Goal: Task Accomplishment & Management: Complete application form

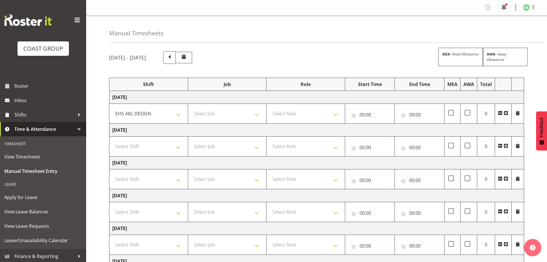
click at [395, 113] on span at bounding box center [506, 113] width 5 height 5
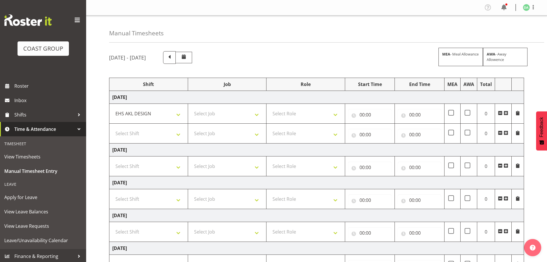
click at [395, 113] on span at bounding box center [506, 113] width 5 height 5
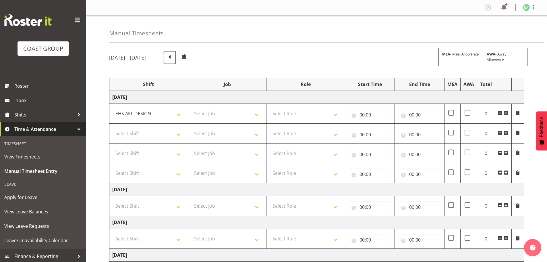
click at [395, 113] on span at bounding box center [506, 113] width 5 height 5
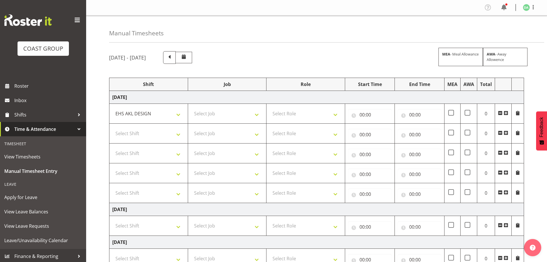
click at [395, 113] on span at bounding box center [506, 113] width 5 height 5
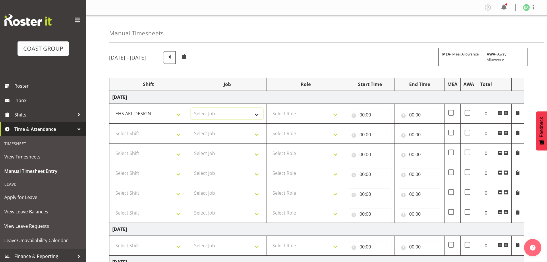
click at [213, 110] on select "Select Job 1 Carlton Events 1 [PERSON_NAME][GEOGRAPHIC_DATA] 1 [PERSON_NAME][GE…" at bounding box center [227, 113] width 73 height 11
select select "9236"
click at [191, 108] on select "Select Job 1 Carlton Events 1 [PERSON_NAME][GEOGRAPHIC_DATA] 1 [PERSON_NAME][GE…" at bounding box center [227, 113] width 73 height 11
click at [287, 109] on select "Select Role DESIGNER Designer" at bounding box center [306, 113] width 73 height 11
select select "215"
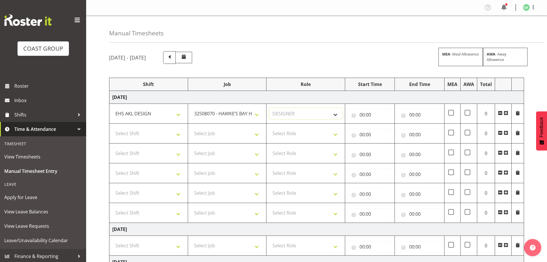
click at [270, 108] on select "Select Role DESIGNER Designer" at bounding box center [306, 113] width 73 height 11
click at [373, 113] on input "00:00" at bounding box center [370, 114] width 44 height 11
click at [386, 130] on select "00 01 02 03 04 05 06 07 08 09 10 11 12 13 14 15 16 17 18 19 20 21 22 23" at bounding box center [387, 129] width 13 height 11
select select "8"
click at [381, 124] on select "00 01 02 03 04 05 06 07 08 09 10 11 12 13 14 15 16 17 18 19 20 21 22 23" at bounding box center [387, 129] width 13 height 11
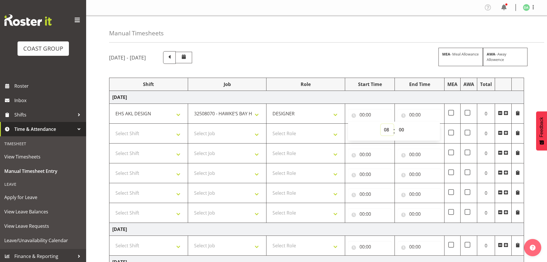
type input "08:00"
click at [395, 112] on input "00:00" at bounding box center [420, 114] width 44 height 11
click at [395, 131] on select "00 01 02 03 04 05 06 07 08 09 10 11 12 13 14 15 16 17 18 19 20 21 22 23" at bounding box center [437, 129] width 13 height 11
select select "8"
click at [395, 124] on select "00 01 02 03 04 05 06 07 08 09 10 11 12 13 14 15 16 17 18 19 20 21 22 23" at bounding box center [437, 129] width 13 height 11
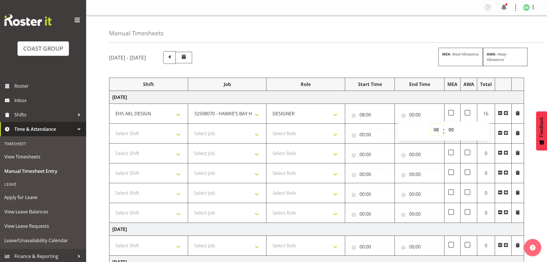
type input "08:00"
click at [395, 127] on select "00 01 02 03 04 05 06 07 08 09 10 11 12 13 14 15 16 17 18 19 20 21 22 23 24 25 2…" at bounding box center [452, 129] width 13 height 11
select select "30"
click at [395, 124] on select "00 01 02 03 04 05 06 07 08 09 10 11 12 13 14 15 16 17 18 19 20 21 22 23 24 25 2…" at bounding box center [452, 129] width 13 height 11
type input "08:30"
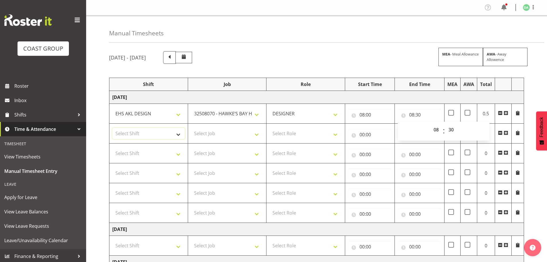
click at [130, 131] on select "Select Shift EHS AKL DESIGN" at bounding box center [148, 133] width 73 height 11
select select "1321"
click at [112, 128] on select "Select Shift EHS AKL DESIGN" at bounding box center [148, 133] width 73 height 11
click at [326, 68] on div "[DATE] - [DATE] MEA - Meal Allowance AWA - Away Allowence Shift Job Role Start …" at bounding box center [328, 249] width 438 height 405
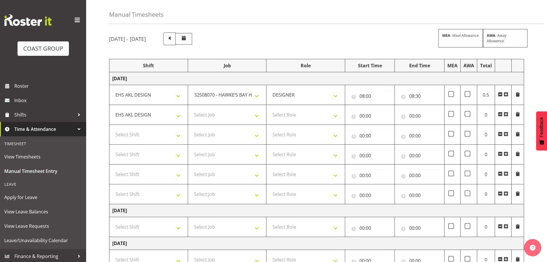
scroll to position [29, 0]
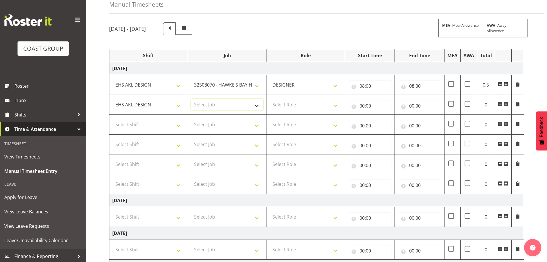
click at [224, 107] on select "Select Job 1 Carlton Events 1 [PERSON_NAME][GEOGRAPHIC_DATA] 1 [PERSON_NAME][GE…" at bounding box center [227, 104] width 73 height 11
click at [233, 104] on select "1 Carlton Events 1 [PERSON_NAME] 1 [PERSON_NAME][GEOGRAPHIC_DATA] 1 EHS WAREHOU…" at bounding box center [227, 104] width 73 height 11
select select "8457"
click at [191, 99] on select "1 Carlton Events 1 [PERSON_NAME] 1 [PERSON_NAME][GEOGRAPHIC_DATA] 1 EHS WAREHOU…" at bounding box center [227, 104] width 73 height 11
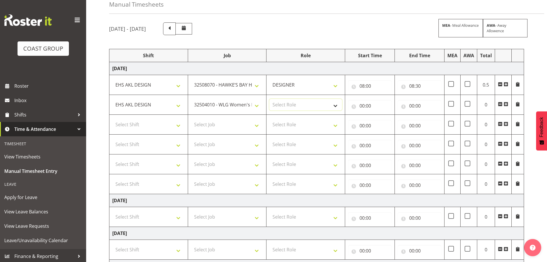
click at [280, 105] on select "Select Role DESIGNER Designer" at bounding box center [306, 104] width 73 height 11
select select "215"
click at [270, 99] on select "Select Role DESIGNER Designer" at bounding box center [306, 104] width 73 height 11
click at [377, 108] on input "00:00" at bounding box center [370, 105] width 44 height 11
click at [384, 116] on select "00 01 02 03 04 05 06 07 08 09 10 11 12 13 14 15 16 17 18 19 20 21 22 23" at bounding box center [387, 120] width 13 height 11
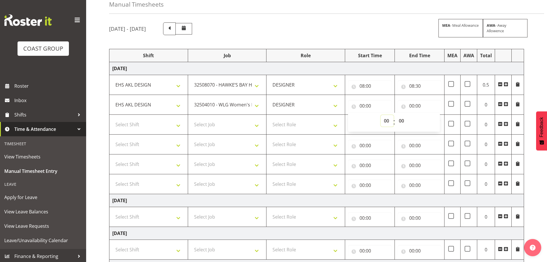
select select "8"
click at [381, 115] on select "00 01 02 03 04 05 06 07 08 09 10 11 12 13 14 15 16 17 18 19 20 21 22 23" at bounding box center [387, 120] width 13 height 11
type input "08:00"
click at [395, 120] on select "00 01 02 03 04 05 06 07 08 09 10 11 12 13 14 15 16 17 18 19 20 21 22 23 24 25 2…" at bounding box center [402, 120] width 13 height 11
select select "30"
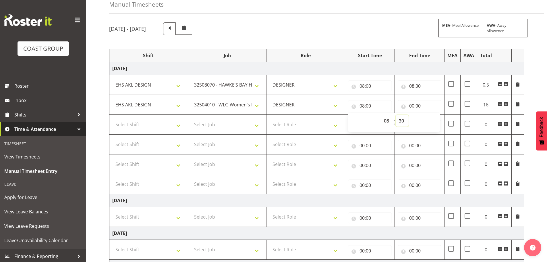
click at [395, 115] on select "00 01 02 03 04 05 06 07 08 09 10 11 12 13 14 15 16 17 18 19 20 21 22 23 24 25 2…" at bounding box center [402, 120] width 13 height 11
type input "08:30"
click at [395, 107] on input "00:00" at bounding box center [420, 105] width 44 height 11
click at [395, 120] on select "00 01 02 03 04 05 06 07 08 09 10 11 12 13 14 15 16 17 18 19 20 21 22 23" at bounding box center [437, 120] width 13 height 11
select select "9"
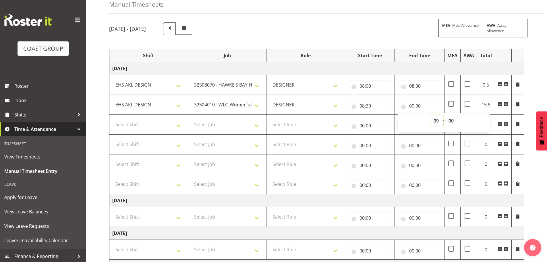
click at [395, 115] on select "00 01 02 03 04 05 06 07 08 09 10 11 12 13 14 15 16 17 18 19 20 21 22 23" at bounding box center [437, 120] width 13 height 11
type input "09:00"
click at [170, 125] on select "Select Shift EHS AKL DESIGN" at bounding box center [148, 124] width 73 height 11
select select "1321"
click at [112, 119] on select "Select Shift EHS AKL DESIGN" at bounding box center [148, 124] width 73 height 11
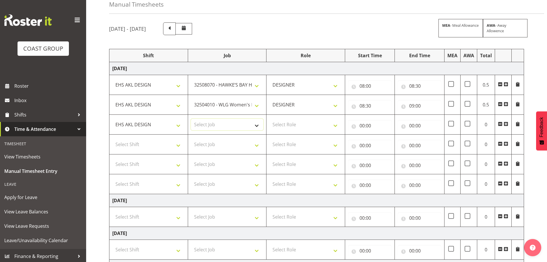
click at [234, 126] on select "Select Job 1 Carlton Events 1 [PERSON_NAME][GEOGRAPHIC_DATA] 1 [PERSON_NAME][GE…" at bounding box center [227, 124] width 73 height 11
select select "8458"
click at [191, 119] on select "Select Job 1 Carlton Events 1 [PERSON_NAME][GEOGRAPHIC_DATA] 1 [PERSON_NAME][GE…" at bounding box center [227, 124] width 73 height 11
click at [289, 126] on select "Select Role DESIGNER Designer" at bounding box center [306, 124] width 73 height 11
select select "215"
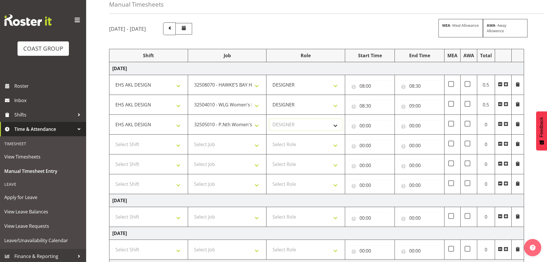
click at [270, 119] on select "Select Role DESIGNER Designer" at bounding box center [306, 124] width 73 height 11
click at [365, 128] on input "00:00" at bounding box center [370, 125] width 44 height 11
click at [387, 140] on select "00 01 02 03 04 05 06 07 08 09 10 11 12 13 14 15 16 17 18 19 20 21 22 23" at bounding box center [387, 140] width 13 height 11
select select "9"
click at [381, 135] on select "00 01 02 03 04 05 06 07 08 09 10 11 12 13 14 15 16 17 18 19 20 21 22 23" at bounding box center [387, 140] width 13 height 11
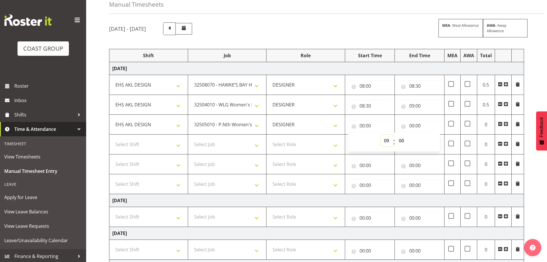
type input "09:00"
click at [395, 126] on input "00:00" at bounding box center [420, 125] width 44 height 11
click at [395, 139] on select "00 01 02 03 04 05 06 07 08 09 10 11 12 13 14 15 16 17 18 19 20 21 22 23" at bounding box center [437, 140] width 13 height 11
select select "9"
click at [395, 135] on select "00 01 02 03 04 05 06 07 08 09 10 11 12 13 14 15 16 17 18 19 20 21 22 23" at bounding box center [437, 140] width 13 height 11
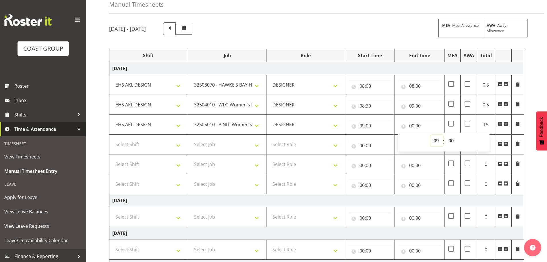
type input "09:00"
click at [395, 138] on select "00 01 02 03 04 05 06 07 08 09 10 11 12 13 14 15 16 17 18 19 20 21 22 23 24 25 2…" at bounding box center [452, 140] width 13 height 11
select select "30"
click at [395, 135] on select "00 01 02 03 04 05 06 07 08 09 10 11 12 13 14 15 16 17 18 19 20 21 22 23 24 25 2…" at bounding box center [452, 140] width 13 height 11
type input "09:30"
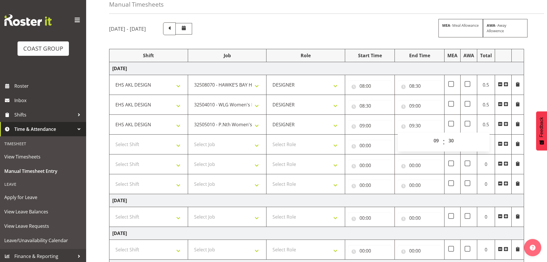
click at [395, 161] on div "[DATE] - [DATE] MEA - Meal Allowance AWA - Away Allowence Shift Job Role Start …" at bounding box center [328, 220] width 438 height 405
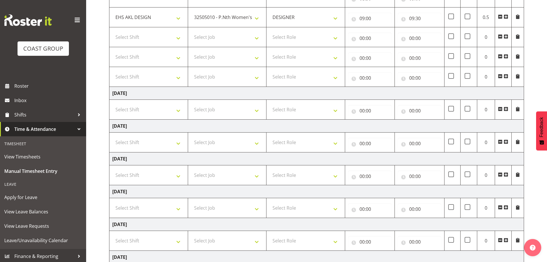
scroll to position [194, 0]
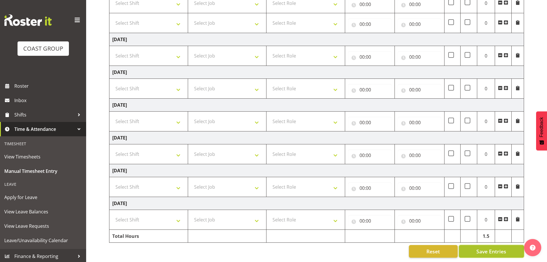
click at [395, 250] on span "Save Entries" at bounding box center [492, 250] width 30 height 7
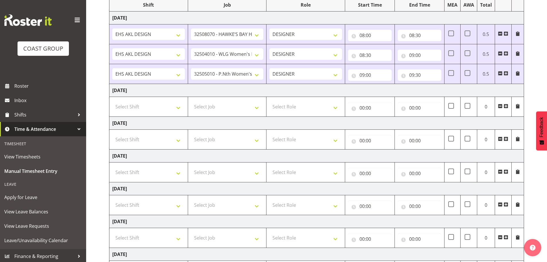
scroll to position [77, 0]
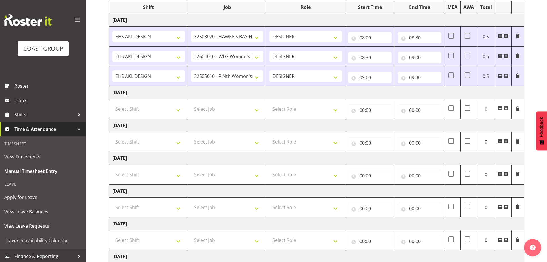
click at [395, 74] on span at bounding box center [506, 75] width 5 height 5
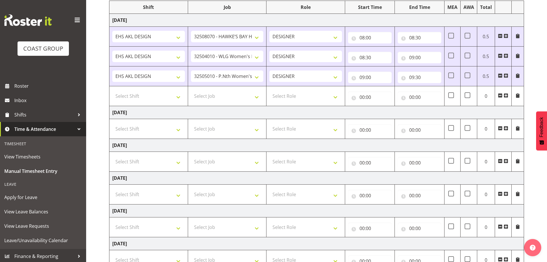
click at [395, 74] on span at bounding box center [506, 75] width 5 height 5
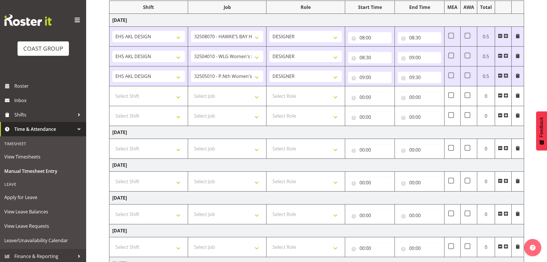
click at [395, 74] on span at bounding box center [506, 75] width 5 height 5
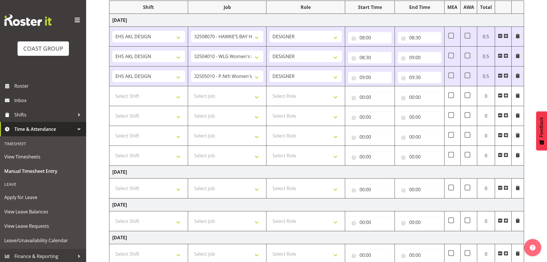
click at [233, 89] on td "Select Job 1 Carlton Events 1 [PERSON_NAME][GEOGRAPHIC_DATA] 1 [PERSON_NAME][GE…" at bounding box center [227, 96] width 79 height 20
click at [231, 96] on select "Select Job 1 Carlton Events 1 [PERSON_NAME][GEOGRAPHIC_DATA] 1 [PERSON_NAME][GE…" at bounding box center [227, 95] width 73 height 11
select select "8727"
click at [191, 90] on select "Select Job 1 Carlton Events 1 [PERSON_NAME][GEOGRAPHIC_DATA] 1 [PERSON_NAME][GE…" at bounding box center [227, 95] width 73 height 11
click at [164, 96] on select "Select Shift EHS AKL DESIGN" at bounding box center [148, 95] width 73 height 11
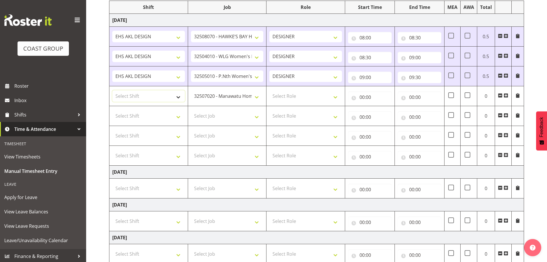
select select "1321"
click at [112, 90] on select "Select Shift EHS AKL DESIGN" at bounding box center [148, 95] width 73 height 11
click at [291, 99] on select "Select Role DESIGNER Designer" at bounding box center [306, 95] width 73 height 11
select select "215"
click at [270, 90] on select "Select Role DESIGNER Designer" at bounding box center [306, 95] width 73 height 11
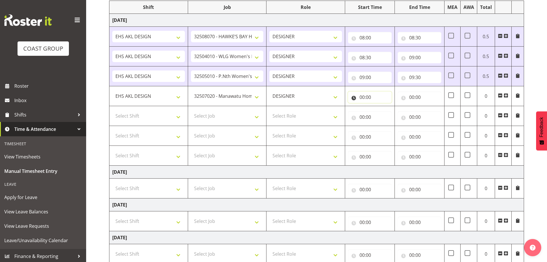
click at [374, 102] on input "00:00" at bounding box center [370, 96] width 44 height 11
click at [383, 112] on select "00 01 02 03 04 05 06 07 08 09 10 11 12 13 14 15 16 17 18 19 20 21 22 23" at bounding box center [387, 111] width 13 height 11
select select "9"
click at [381, 106] on select "00 01 02 03 04 05 06 07 08 09 10 11 12 13 14 15 16 17 18 19 20 21 22 23" at bounding box center [387, 111] width 13 height 11
type input "09:00"
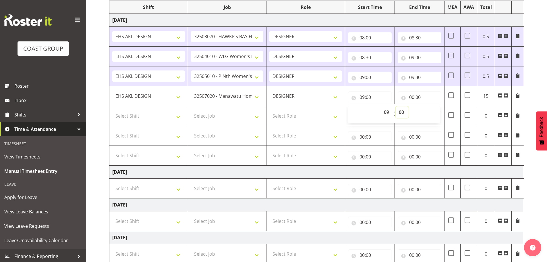
click at [395, 109] on select "00 01 02 03 04 05 06 07 08 09 10 11 12 13 14 15 16 17 18 19 20 21 22 23 24 25 2…" at bounding box center [402, 111] width 13 height 11
select select "30"
click at [395, 106] on select "00 01 02 03 04 05 06 07 08 09 10 11 12 13 14 15 16 17 18 19 20 21 22 23 24 25 2…" at bounding box center [402, 111] width 13 height 11
type input "09:30"
click at [395, 97] on input "00:00" at bounding box center [420, 96] width 44 height 11
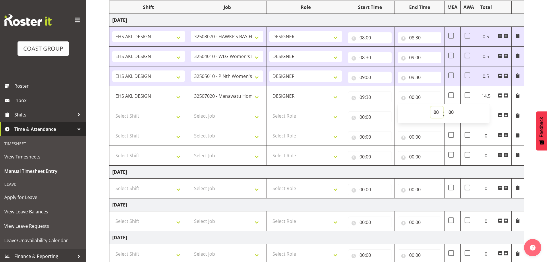
click at [395, 106] on div "00 01 02 03 04 05 06 07 08 09 10 11 12 13 14 15 16 17 18 19 20 21 22 23 : 00 01…" at bounding box center [444, 113] width 92 height 19
select select "10"
click at [395, 106] on select "00 01 02 03 04 05 06 07 08 09 10 11 12 13 14 15 16 17 18 19 20 21 22 23" at bounding box center [437, 111] width 13 height 11
type input "10:00"
click at [243, 115] on select "Select Job 1 Carlton Events 1 [PERSON_NAME][GEOGRAPHIC_DATA] 1 [PERSON_NAME][GE…" at bounding box center [227, 115] width 73 height 11
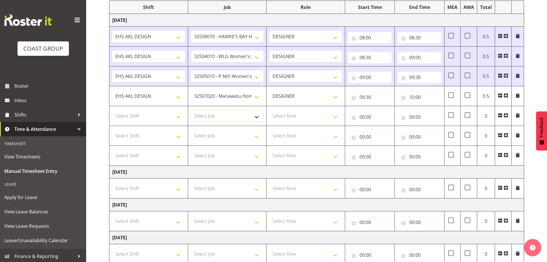
select select "8786"
click at [191, 110] on select "Select Job 1 Carlton Events 1 [PERSON_NAME][GEOGRAPHIC_DATA] 1 [PERSON_NAME][GE…" at bounding box center [227, 115] width 73 height 11
click at [241, 131] on select "Select Job 1 Carlton Events 1 [PERSON_NAME][GEOGRAPHIC_DATA] 1 [PERSON_NAME][GE…" at bounding box center [227, 135] width 73 height 11
click at [191, 130] on select "Select Job 1 Carlton Events 1 [PERSON_NAME][GEOGRAPHIC_DATA] 1 [PERSON_NAME][GE…" at bounding box center [227, 135] width 73 height 11
click at [250, 138] on select "1 Carlton Events 1 [PERSON_NAME] 1 [PERSON_NAME][GEOGRAPHIC_DATA] 1 EHS WAREHOU…" at bounding box center [227, 135] width 73 height 11
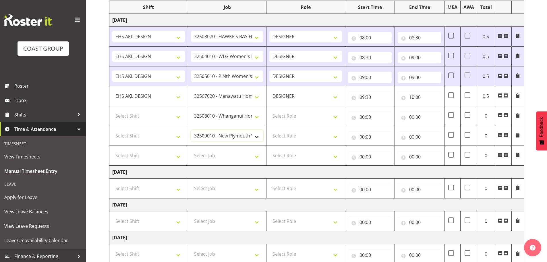
select select "9082"
click at [191, 130] on select "1 Carlton Events 1 [PERSON_NAME] 1 [PERSON_NAME][GEOGRAPHIC_DATA] 1 EHS WAREHOU…" at bounding box center [227, 135] width 73 height 11
click at [237, 155] on select "Select Job 1 Carlton Events 1 [PERSON_NAME][GEOGRAPHIC_DATA] 1 [PERSON_NAME][GE…" at bounding box center [227, 155] width 73 height 11
select select "9023"
click at [191, 150] on select "Select Job 1 Carlton Events 1 [PERSON_NAME][GEOGRAPHIC_DATA] 1 [PERSON_NAME][GE…" at bounding box center [227, 155] width 73 height 11
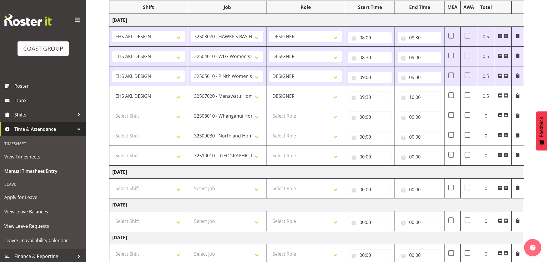
click at [395, 155] on span at bounding box center [506, 155] width 5 height 5
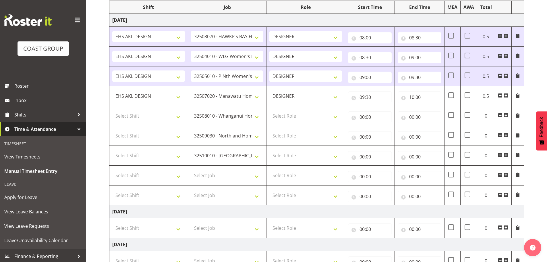
click at [395, 155] on span at bounding box center [506, 155] width 5 height 5
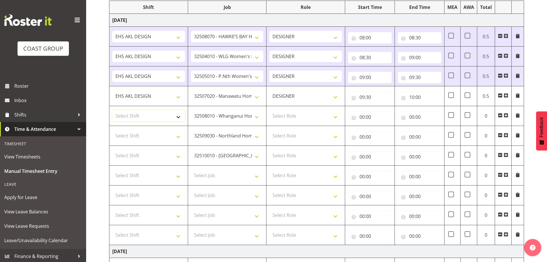
drag, startPoint x: 149, startPoint y: 113, endPoint x: 149, endPoint y: 117, distance: 4.0
click at [149, 113] on select "Select Shift EHS AKL DESIGN" at bounding box center [148, 115] width 73 height 11
click at [147, 132] on select "Select Shift EHS AKL DESIGN" at bounding box center [148, 135] width 73 height 11
click at [144, 140] on select "Select Shift EHS AKL DESIGN" at bounding box center [148, 135] width 73 height 11
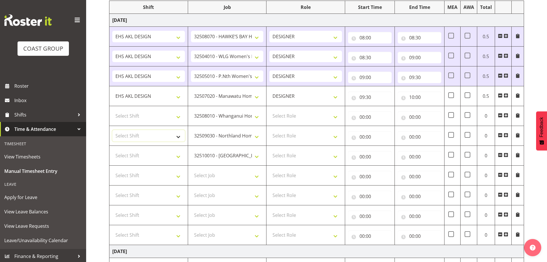
select select "1321"
click at [112, 130] on select "Select Shift EHS AKL DESIGN" at bounding box center [148, 135] width 73 height 11
drag, startPoint x: 143, startPoint y: 154, endPoint x: 142, endPoint y: 161, distance: 6.7
click at [143, 154] on select "Select Shift EHS AKL DESIGN" at bounding box center [148, 155] width 73 height 11
select select "1321"
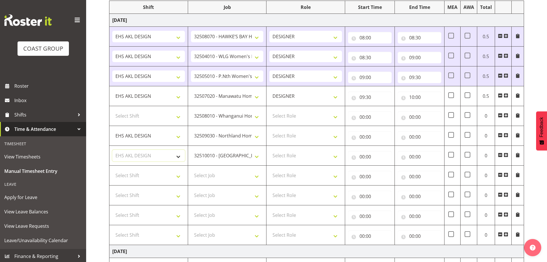
click at [112, 150] on select "Select Shift EHS AKL DESIGN" at bounding box center [148, 155] width 73 height 11
click at [145, 118] on select "Select Shift EHS AKL DESIGN" at bounding box center [148, 115] width 73 height 11
select select "1321"
click at [112, 110] on select "Select Shift EHS AKL DESIGN" at bounding box center [148, 115] width 73 height 11
drag, startPoint x: 306, startPoint y: 117, endPoint x: 304, endPoint y: 121, distance: 4.0
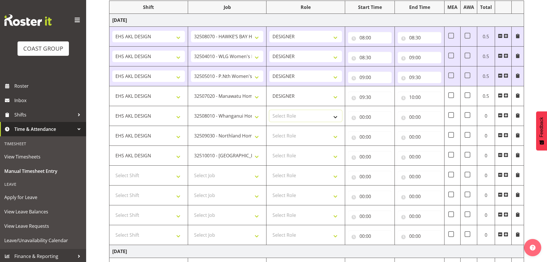
click at [306, 117] on select "Select Role DESIGNER Designer" at bounding box center [306, 115] width 73 height 11
select select "215"
click at [270, 110] on select "Select Role DESIGNER Designer" at bounding box center [306, 115] width 73 height 11
drag, startPoint x: 299, startPoint y: 132, endPoint x: 298, endPoint y: 140, distance: 8.4
click at [299, 132] on select "Select Role DESIGNER Designer" at bounding box center [306, 135] width 73 height 11
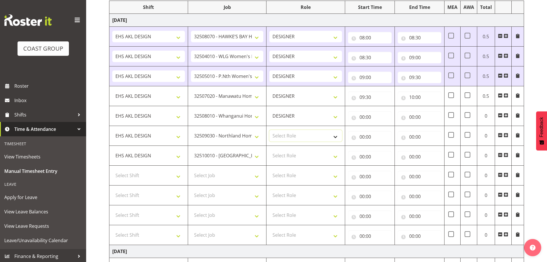
select select "215"
click at [270, 130] on select "Select Role DESIGNER Designer" at bounding box center [306, 135] width 73 height 11
click at [296, 162] on td "Select Role DESIGNER Designer" at bounding box center [306, 156] width 79 height 20
select select "215"
click at [270, 150] on select "Select Role DESIGNER Designer" at bounding box center [306, 155] width 73 height 11
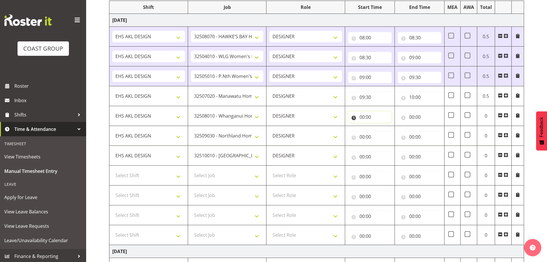
click at [362, 117] on input "00:00" at bounding box center [370, 116] width 44 height 11
click at [385, 130] on select "00 01 02 03 04 05 06 07 08 09 10 11 12 13 14 15 16 17 18 19 20 21 22 23" at bounding box center [387, 131] width 13 height 11
select select "10"
click at [381, 126] on select "00 01 02 03 04 05 06 07 08 09 10 11 12 13 14 15 16 17 18 19 20 21 22 23" at bounding box center [387, 131] width 13 height 11
type input "10:00"
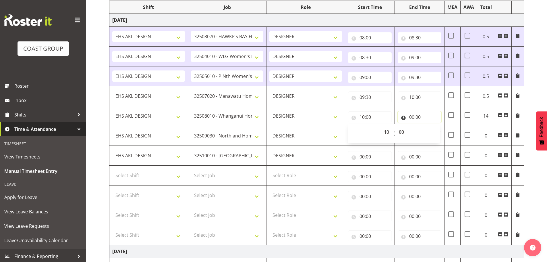
click at [395, 116] on input "00:00" at bounding box center [420, 116] width 44 height 11
click at [395, 128] on select "00 01 02 03 04 05 06 07 08 09 10 11 12 13 14 15 16 17 18 19 20 21 22 23" at bounding box center [437, 131] width 13 height 11
select select "10"
click at [395, 126] on select "00 01 02 03 04 05 06 07 08 09 10 11 12 13 14 15 16 17 18 19 20 21 22 23" at bounding box center [437, 131] width 13 height 11
type input "10:00"
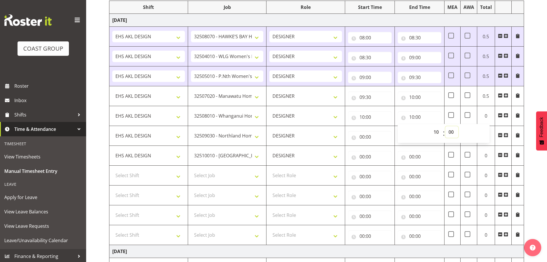
click at [395, 126] on select "00 01 02 03 04 05 06 07 08 09 10 11 12 13 14 15 16 17 18 19 20 21 22 23 24 25 2…" at bounding box center [452, 131] width 13 height 11
select select "30"
click at [395, 126] on select "00 01 02 03 04 05 06 07 08 09 10 11 12 13 14 15 16 17 18 19 20 21 22 23 24 25 2…" at bounding box center [452, 131] width 13 height 11
type input "10:30"
click at [366, 135] on input "00:00" at bounding box center [370, 136] width 44 height 11
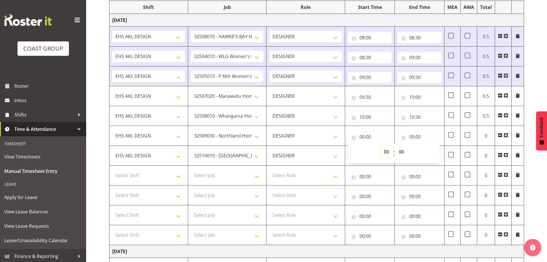
click at [385, 150] on select "00 01 02 03 04 05 06 07 08 09 10 11 12 13 14 15 16 17 18 19 20 21 22 23" at bounding box center [387, 151] width 13 height 11
select select "10"
click at [381, 146] on select "00 01 02 03 04 05 06 07 08 09 10 11 12 13 14 15 16 17 18 19 20 21 22 23" at bounding box center [387, 151] width 13 height 11
type input "10:00"
click at [395, 150] on select "00 01 02 03 04 05 06 07 08 09 10 11 12 13 14 15 16 17 18 19 20 21 22 23 24 25 2…" at bounding box center [402, 151] width 13 height 11
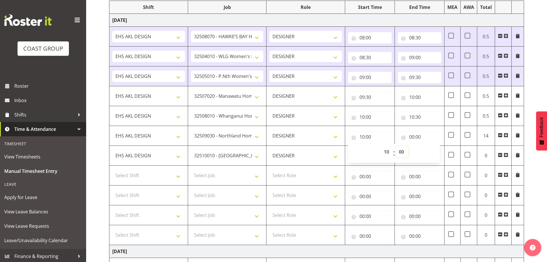
select select "30"
click at [395, 146] on select "00 01 02 03 04 05 06 07 08 09 10 11 12 13 14 15 16 17 18 19 20 21 22 23 24 25 2…" at bounding box center [402, 151] width 13 height 11
type input "10:30"
drag, startPoint x: 415, startPoint y: 137, endPoint x: 417, endPoint y: 140, distance: 4.0
click at [395, 137] on input "00:00" at bounding box center [420, 136] width 44 height 11
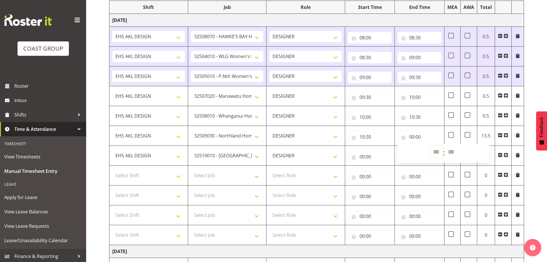
click at [395, 151] on select "00 01 02 03 04 05 06 07 08 09 10 11 12 13 14 15 16 17 18 19 20 21 22 23" at bounding box center [437, 151] width 13 height 11
select select "11"
click at [395, 146] on select "00 01 02 03 04 05 06 07 08 09 10 11 12 13 14 15 16 17 18 19 20 21 22 23" at bounding box center [437, 151] width 13 height 11
type input "11:00"
click at [371, 155] on input "00:00" at bounding box center [370, 156] width 44 height 11
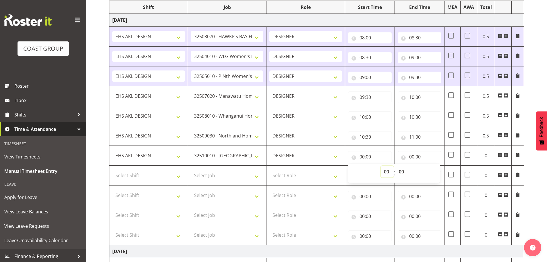
click at [384, 169] on select "00 01 02 03 04 05 06 07 08 09 10 11 12 13 14 15 16 17 18 19 20 21 22 23" at bounding box center [387, 171] width 13 height 11
select select "11"
click at [381, 166] on select "00 01 02 03 04 05 06 07 08 09 10 11 12 13 14 15 16 17 18 19 20 21 22 23" at bounding box center [387, 171] width 13 height 11
type input "11:00"
click at [395, 154] on input "00:00" at bounding box center [420, 156] width 44 height 11
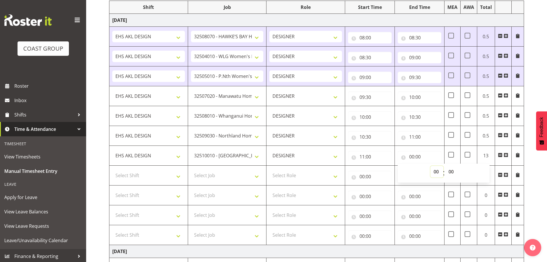
drag, startPoint x: 434, startPoint y: 172, endPoint x: 435, endPoint y: 166, distance: 6.1
click at [395, 172] on select "00 01 02 03 04 05 06 07 08 09 10 11 12 13 14 15 16 17 18 19 20 21 22 23" at bounding box center [437, 171] width 13 height 11
select select "11"
click at [395, 166] on select "00 01 02 03 04 05 06 07 08 09 10 11 12 13 14 15 16 17 18 19 20 21 22 23" at bounding box center [437, 171] width 13 height 11
type input "11:00"
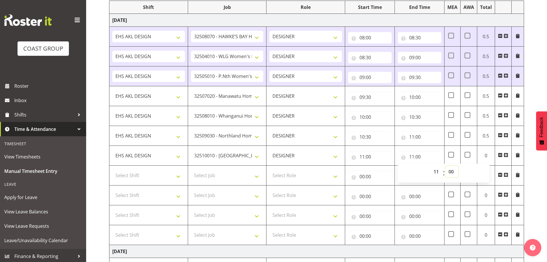
click at [395, 170] on select "00 01 02 03 04 05 06 07 08 09 10 11 12 13 14 15 16 17 18 19 20 21 22 23 24 25 2…" at bounding box center [452, 171] width 13 height 11
select select "30"
click at [395, 166] on select "00 01 02 03 04 05 06 07 08 09 10 11 12 13 14 15 16 17 18 19 20 21 22 23 24 25 2…" at bounding box center [452, 171] width 13 height 11
type input "11:30"
click at [155, 178] on select "Select Shift EHS AKL DESIGN" at bounding box center [148, 175] width 73 height 11
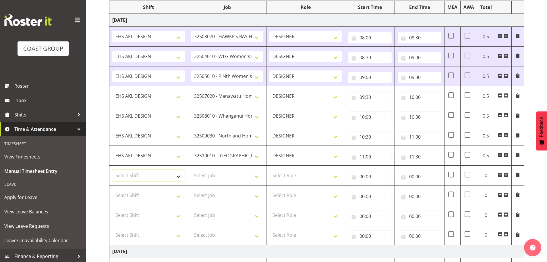
select select "1321"
click at [112, 170] on select "Select Shift EHS AKL DESIGN" at bounding box center [148, 175] width 73 height 11
click at [251, 179] on select "Select Job 1 Carlton Events 1 [PERSON_NAME][GEOGRAPHIC_DATA] 1 [PERSON_NAME][GE…" at bounding box center [227, 175] width 73 height 11
select select "8934"
click at [191, 170] on select "Select Job 1 Carlton Events 1 [PERSON_NAME][GEOGRAPHIC_DATA] 1 [PERSON_NAME][GE…" at bounding box center [227, 175] width 73 height 11
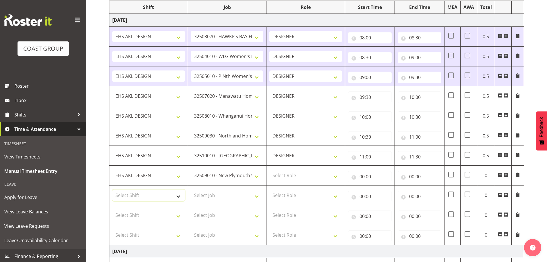
click at [164, 195] on select "Select Shift EHS AKL DESIGN" at bounding box center [148, 194] width 73 height 11
select select "1321"
click at [112, 189] on select "Select Shift EHS AKL DESIGN" at bounding box center [148, 194] width 73 height 11
click at [223, 197] on select "Select Job 1 Carlton Events 1 [PERSON_NAME][GEOGRAPHIC_DATA] 1 [PERSON_NAME][GE…" at bounding box center [227, 194] width 73 height 11
select select "9735"
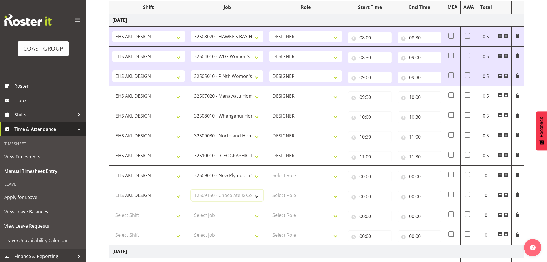
click at [191, 189] on select "Select Job 1 Carlton Events 1 [PERSON_NAME][GEOGRAPHIC_DATA] 1 [PERSON_NAME][GE…" at bounding box center [227, 194] width 73 height 11
drag, startPoint x: 303, startPoint y: 175, endPoint x: 301, endPoint y: 180, distance: 4.9
click at [303, 175] on select "Select Role DESIGNER Designer" at bounding box center [306, 175] width 73 height 11
select select "215"
click at [270, 170] on select "Select Role DESIGNER Designer" at bounding box center [306, 175] width 73 height 11
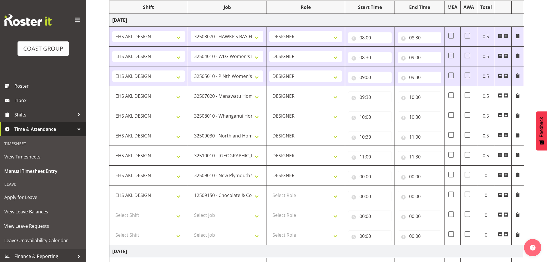
click at [298, 203] on td "Select Role DESIGNER Designer" at bounding box center [306, 195] width 79 height 20
click at [303, 195] on select "Select Role DESIGNER Designer" at bounding box center [306, 194] width 73 height 11
select select "215"
click at [270, 189] on select "Select Role DESIGNER Designer" at bounding box center [306, 194] width 73 height 11
click at [216, 213] on select "Select Job 1 Carlton Events 1 [PERSON_NAME][GEOGRAPHIC_DATA] 1 [PERSON_NAME][GE…" at bounding box center [227, 214] width 73 height 11
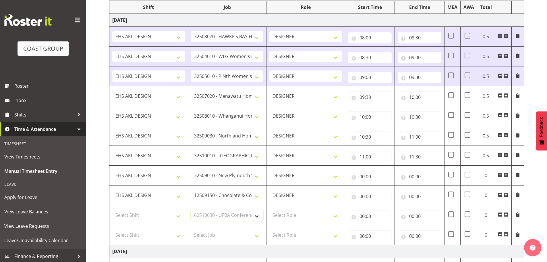
click at [191, 209] on select "Select Job 1 Carlton Events 1 [PERSON_NAME][GEOGRAPHIC_DATA] 1 [PERSON_NAME][GE…" at bounding box center [227, 214] width 73 height 11
click at [216, 213] on select "1 Carlton Events 1 [PERSON_NAME] 1 [PERSON_NAME][GEOGRAPHIC_DATA] 1 EHS WAREHOU…" at bounding box center [227, 214] width 73 height 11
click at [224, 214] on select "1 Carlton Events 1 [PERSON_NAME] 1 [PERSON_NAME][GEOGRAPHIC_DATA] 1 EHS WAREHOU…" at bounding box center [227, 214] width 73 height 11
select select "8513"
click at [191, 209] on select "1 Carlton Events 1 [PERSON_NAME] 1 [PERSON_NAME][GEOGRAPHIC_DATA] 1 EHS WAREHOU…" at bounding box center [227, 214] width 73 height 11
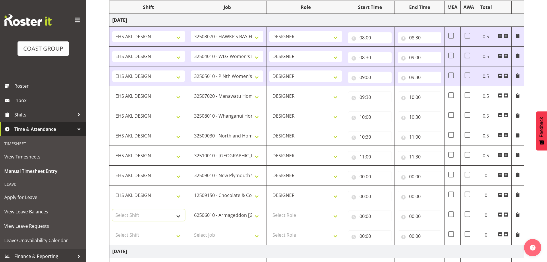
click at [158, 213] on select "Select Shift EHS AKL DESIGN" at bounding box center [148, 214] width 73 height 11
select select "1321"
click at [112, 209] on select "Select Shift EHS AKL DESIGN" at bounding box center [148, 214] width 73 height 11
click at [158, 240] on select "Select Shift EHS AKL DESIGN" at bounding box center [148, 234] width 73 height 11
select select "1321"
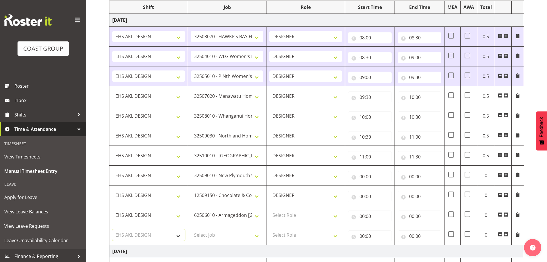
click at [112, 229] on select "Select Shift EHS AKL DESIGN" at bounding box center [148, 234] width 73 height 11
click at [219, 235] on select "Select Job 1 Carlton Events 1 [PERSON_NAME][GEOGRAPHIC_DATA] 1 [PERSON_NAME][GE…" at bounding box center [227, 234] width 73 height 11
select select "10191"
click at [191, 229] on select "Select Job 1 Carlton Events 1 [PERSON_NAME][GEOGRAPHIC_DATA] 1 [PERSON_NAME][GE…" at bounding box center [227, 234] width 73 height 11
drag, startPoint x: 298, startPoint y: 214, endPoint x: 297, endPoint y: 219, distance: 4.7
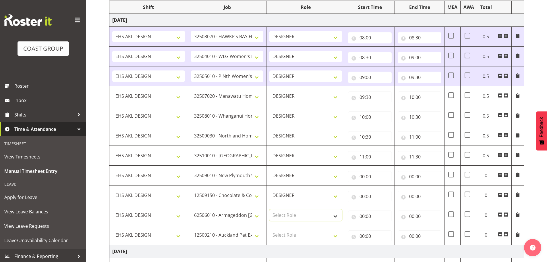
click at [298, 214] on select "Select Role DESIGNER Designer" at bounding box center [306, 214] width 73 height 11
select select "215"
click at [270, 209] on select "Select Role DESIGNER Designer" at bounding box center [306, 214] width 73 height 11
drag, startPoint x: 295, startPoint y: 235, endPoint x: 294, endPoint y: 240, distance: 5.2
click at [295, 235] on select "Select Role DESIGNER Designer" at bounding box center [306, 234] width 73 height 11
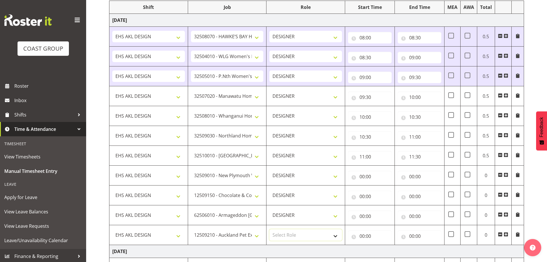
select select "215"
click at [270, 229] on select "Select Role DESIGNER Designer" at bounding box center [306, 234] width 73 height 11
click at [376, 171] on input "00:00" at bounding box center [370, 176] width 44 height 11
click at [385, 189] on select "00 01 02 03 04 05 06 07 08 09 10 11 12 13 14 15 16 17 18 19 20 21 22 23" at bounding box center [387, 191] width 13 height 11
select select "11"
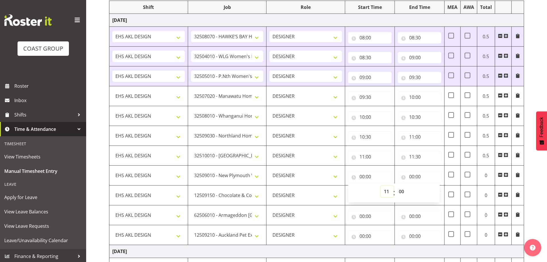
click at [381, 186] on select "00 01 02 03 04 05 06 07 08 09 10 11 12 13 14 15 16 17 18 19 20 21 22 23" at bounding box center [387, 191] width 13 height 11
type input "11:00"
drag, startPoint x: 398, startPoint y: 191, endPoint x: 403, endPoint y: 186, distance: 7.1
click at [395, 191] on select "00 01 02 03 04 05 06 07 08 09 10 11 12 13 14 15 16 17 18 19 20 21 22 23 24 25 2…" at bounding box center [402, 191] width 13 height 11
click at [395, 171] on input "00:00" at bounding box center [420, 176] width 44 height 11
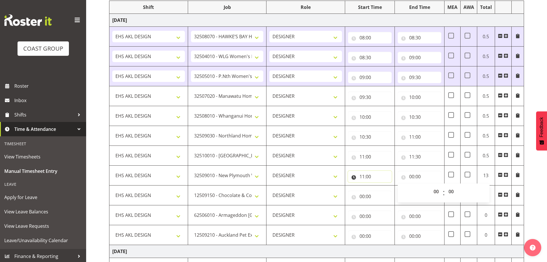
click at [376, 173] on input "11:00" at bounding box center [370, 176] width 44 height 11
click at [395, 190] on select "00 01 02 03 04 05 06 07 08 09 10 11 12 13 14 15 16 17 18 19 20 21 22 23 24 25 2…" at bounding box center [402, 191] width 13 height 11
select select "30"
click at [395, 186] on select "00 01 02 03 04 05 06 07 08 09 10 11 12 13 14 15 16 17 18 19 20 21 22 23 24 25 2…" at bounding box center [402, 191] width 13 height 11
type input "11:30"
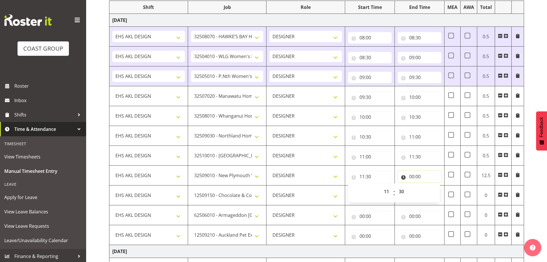
click at [395, 174] on input "00:00" at bounding box center [420, 176] width 44 height 11
click at [395, 189] on select "00 01 02 03 04 05 06 07 08 09 10 11 12 13 14 15 16 17 18 19 20 21 22 23" at bounding box center [437, 191] width 13 height 11
select select "12"
click at [395, 186] on select "00 01 02 03 04 05 06 07 08 09 10 11 12 13 14 15 16 17 18 19 20 21 22 23" at bounding box center [437, 191] width 13 height 11
type input "12:00"
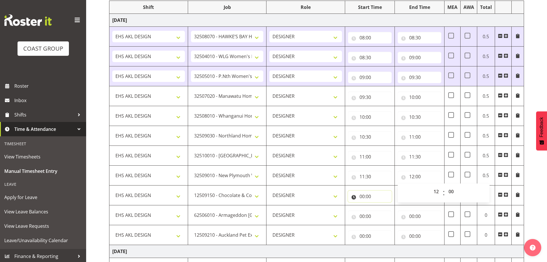
click at [368, 194] on input "00:00" at bounding box center [370, 196] width 44 height 11
click at [385, 216] on select "00 01 02 03 04 05 06 07 08 09 10 11 12 13 14 15 16 17 18 19 20 21 22 23" at bounding box center [387, 210] width 13 height 11
select select "12"
click at [381, 205] on select "00 01 02 03 04 05 06 07 08 09 10 11 12 13 14 15 16 17 18 19 20 21 22 23" at bounding box center [387, 210] width 13 height 11
type input "12:00"
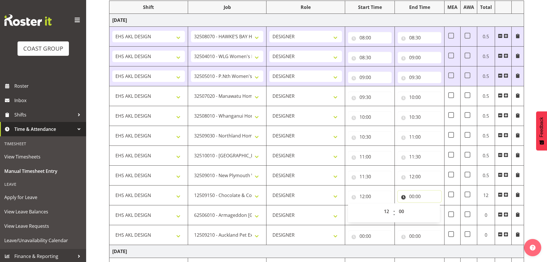
click at [395, 193] on input "00:00" at bounding box center [420, 196] width 44 height 11
click at [395, 211] on select "00 01 02 03 04 05 06 07 08 09 10 11 12 13 14 15 16 17 18 19 20 21 22 23" at bounding box center [437, 210] width 13 height 11
select select "13"
click at [395, 205] on select "00 01 02 03 04 05 06 07 08 09 10 11 12 13 14 15 16 17 18 19 20 21 22 23" at bounding box center [437, 210] width 13 height 11
type input "13:00"
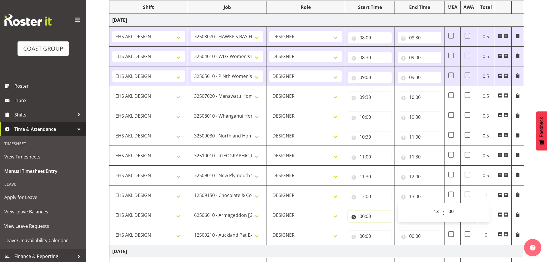
click at [359, 214] on input "00:00" at bounding box center [370, 215] width 44 height 11
click at [383, 233] on select "00 01 02 03 04 05 06 07 08 09 10 11 12 13 14 15 16 17 18 19 20 21 22 23" at bounding box center [387, 230] width 13 height 11
select select "13"
click at [381, 225] on select "00 01 02 03 04 05 06 07 08 09 10 11 12 13 14 15 16 17 18 19 20 21 22 23" at bounding box center [387, 230] width 13 height 11
type input "13:00"
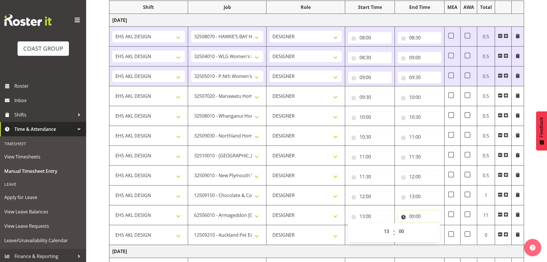
click at [395, 215] on input "00:00" at bounding box center [420, 215] width 44 height 11
click at [395, 231] on select "00 01 02 03 04 05 06 07 08 09 10 11 12 13 14 15 16 17 18 19 20 21 22 23" at bounding box center [437, 230] width 13 height 11
select select "14"
click at [395, 225] on select "00 01 02 03 04 05 06 07 08 09 10 11 12 13 14 15 16 17 18 19 20 21 22 23" at bounding box center [437, 230] width 13 height 11
type input "14:00"
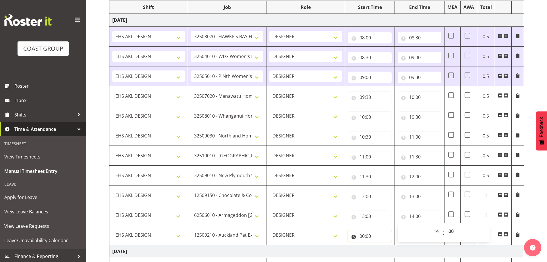
click at [367, 238] on input "00:00" at bounding box center [370, 235] width 44 height 11
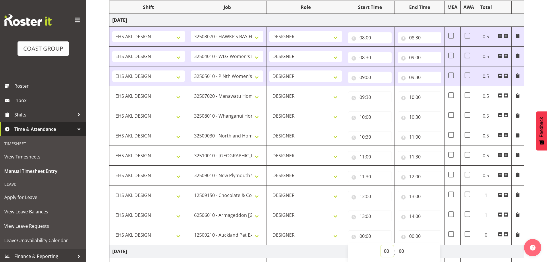
drag, startPoint x: 387, startPoint y: 253, endPoint x: 387, endPoint y: 249, distance: 4.3
click at [387, 253] on select "00 01 02 03 04 05 06 07 08 09 10 11 12 13 14 15 16 17 18 19 20 21 22 23" at bounding box center [387, 250] width 13 height 11
select select "14"
click at [381, 245] on select "00 01 02 03 04 05 06 07 08 09 10 11 12 13 14 15 16 17 18 19 20 21 22 23" at bounding box center [387, 250] width 13 height 11
type input "14:00"
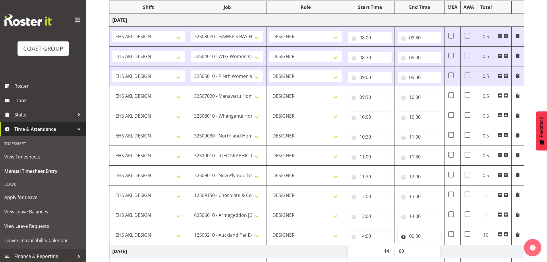
click at [395, 237] on input "00:00" at bounding box center [420, 235] width 44 height 11
click at [395, 246] on select "00 01 02 03 04 05 06 07 08 09 10 11 12 13 14 15 16 17 18 19 20 21 22 23" at bounding box center [437, 250] width 13 height 11
select select "15"
click at [395, 245] on select "00 01 02 03 04 05 06 07 08 09 10 11 12 13 14 15 16 17 18 19 20 21 22 23" at bounding box center [437, 250] width 13 height 11
type input "15:00"
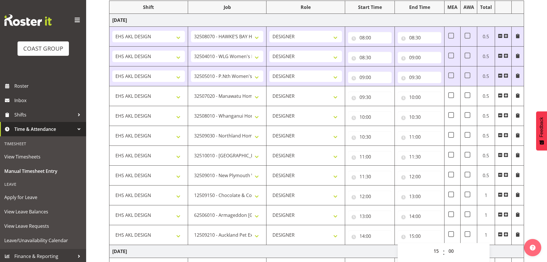
drag, startPoint x: 507, startPoint y: 233, endPoint x: 474, endPoint y: 218, distance: 35.6
click at [395, 233] on span at bounding box center [506, 234] width 5 height 5
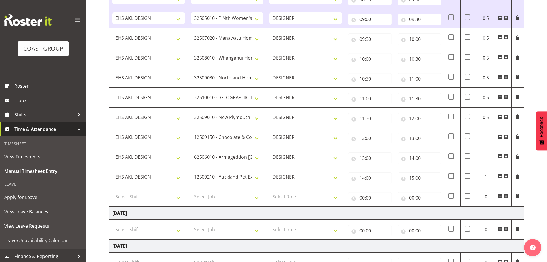
scroll to position [192, 0]
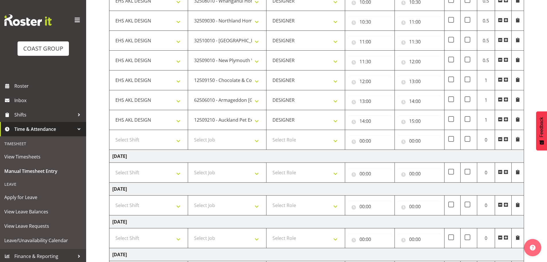
click at [178, 148] on td "Select Shift EHS AKL DESIGN" at bounding box center [148, 140] width 79 height 20
click at [176, 145] on select "Select Shift EHS AKL DESIGN" at bounding box center [148, 139] width 73 height 11
select select "1321"
click at [112, 134] on select "Select Shift EHS AKL DESIGN" at bounding box center [148, 139] width 73 height 11
click at [230, 141] on select "Select Job 1 Carlton Events 1 [PERSON_NAME][GEOGRAPHIC_DATA] 1 [PERSON_NAME][GE…" at bounding box center [227, 139] width 73 height 11
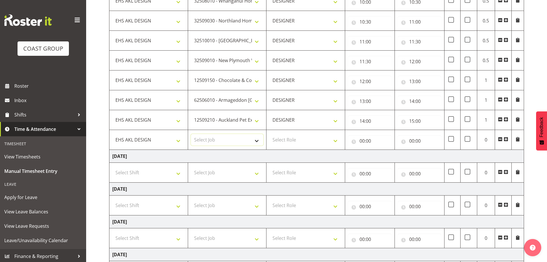
select select "69"
click at [191, 134] on select "Select Job 1 Carlton Events 1 [PERSON_NAME][GEOGRAPHIC_DATA] 1 [PERSON_NAME][GE…" at bounding box center [227, 139] width 73 height 11
click at [294, 138] on select "Select Role DESIGNER Designer" at bounding box center [306, 139] width 73 height 11
select select "215"
click at [270, 134] on select "Select Role DESIGNER Designer" at bounding box center [306, 139] width 73 height 11
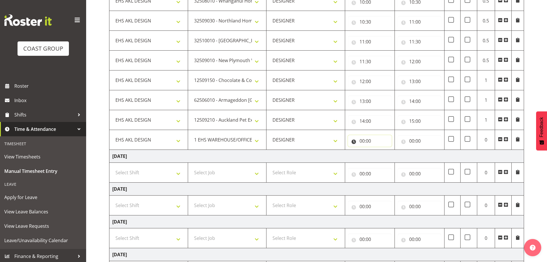
drag, startPoint x: 363, startPoint y: 143, endPoint x: 366, endPoint y: 145, distance: 3.0
click at [364, 143] on input "00:00" at bounding box center [370, 140] width 44 height 11
click at [383, 152] on select "00 01 02 03 04 05 06 07 08 09 10 11 12 13 14 15 16 17 18 19 20 21 22 23" at bounding box center [387, 155] width 13 height 11
select select "15"
click at [381, 150] on select "00 01 02 03 04 05 06 07 08 09 10 11 12 13 14 15 16 17 18 19 20 21 22 23" at bounding box center [387, 155] width 13 height 11
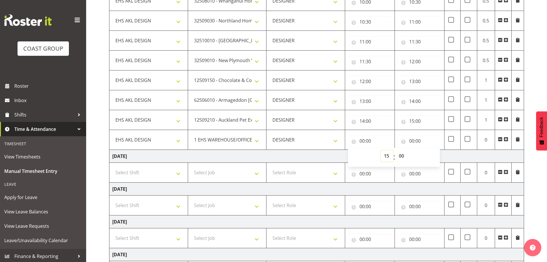
type input "15:00"
click at [395, 139] on input "00:00" at bounding box center [420, 140] width 44 height 11
click at [395, 154] on select "00 01 02 03 04 05 06 07 08 09 10 11 12 13 14 15 16 17 18 19 20 21 22 23" at bounding box center [437, 155] width 13 height 11
select select "16"
click at [395, 150] on select "00 01 02 03 04 05 06 07 08 09 10 11 12 13 14 15 16 17 18 19 20 21 22 23" at bounding box center [437, 155] width 13 height 11
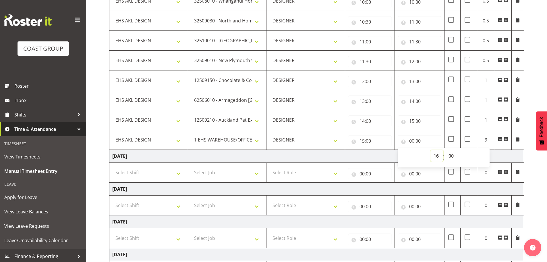
type input "16:00"
click at [395, 155] on select "00 01 02 03 04 05 06 07 08 09 10 11 12 13 14 15 16 17 18 19 20 21 22 23 24 25 2…" at bounding box center [452, 155] width 13 height 11
select select "20"
click at [395, 150] on select "00 01 02 03 04 05 06 07 08 09 10 11 12 13 14 15 16 17 18 19 20 21 22 23 24 25 2…" at bounding box center [452, 155] width 13 height 11
type input "16:20"
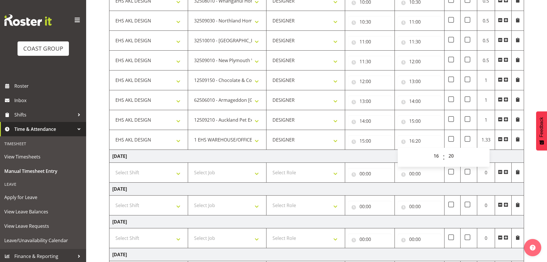
click at [395, 168] on div "[DATE] - [DATE] MEA - Meal Allowance AWA - Away Allowence Shift Job Role Start …" at bounding box center [328, 117] width 438 height 524
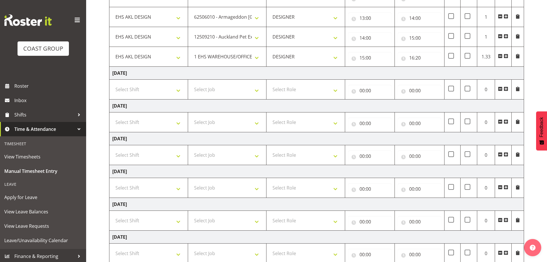
scroll to position [313, 0]
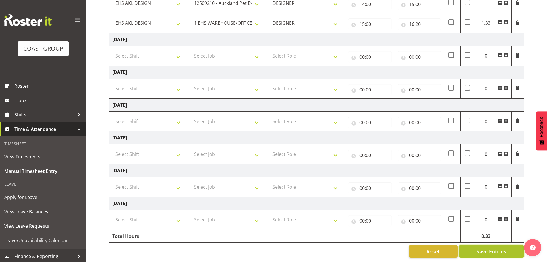
click at [395, 247] on span "Save Entries" at bounding box center [492, 250] width 30 height 7
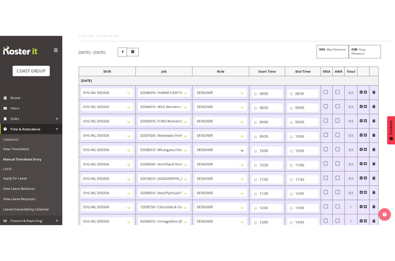
scroll to position [115, 0]
